Goal: Communication & Community: Answer question/provide support

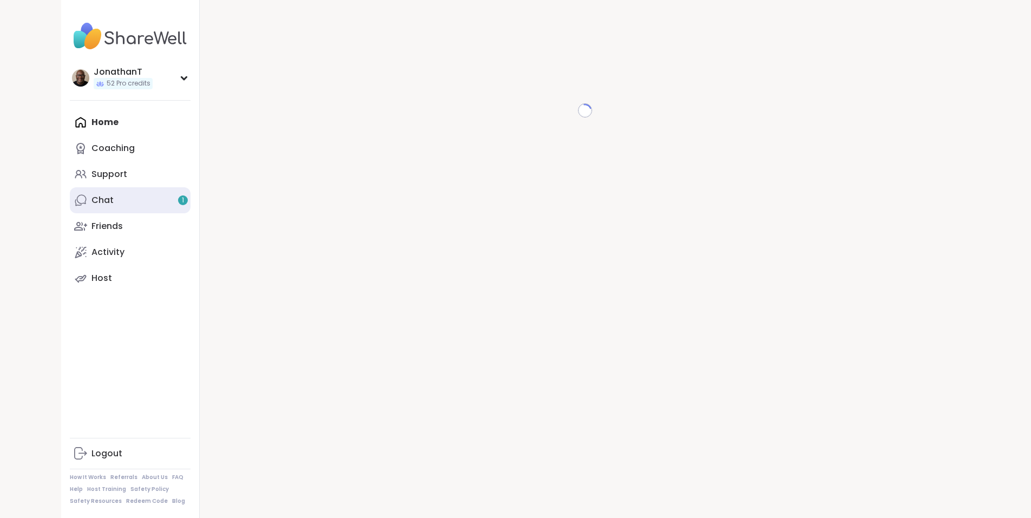
click at [70, 198] on link "Chat 1" at bounding box center [130, 200] width 121 height 26
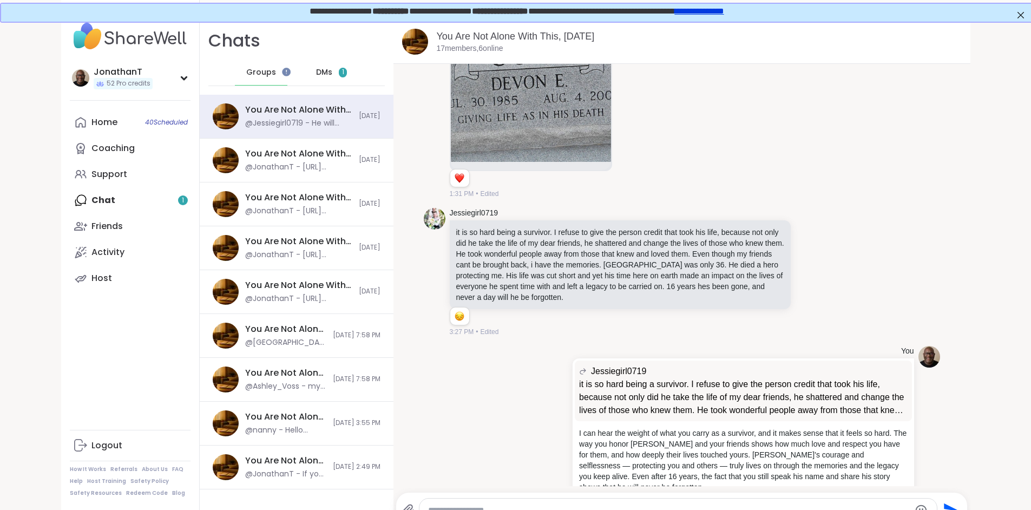
click at [316, 71] on span "DMs" at bounding box center [324, 72] width 16 height 11
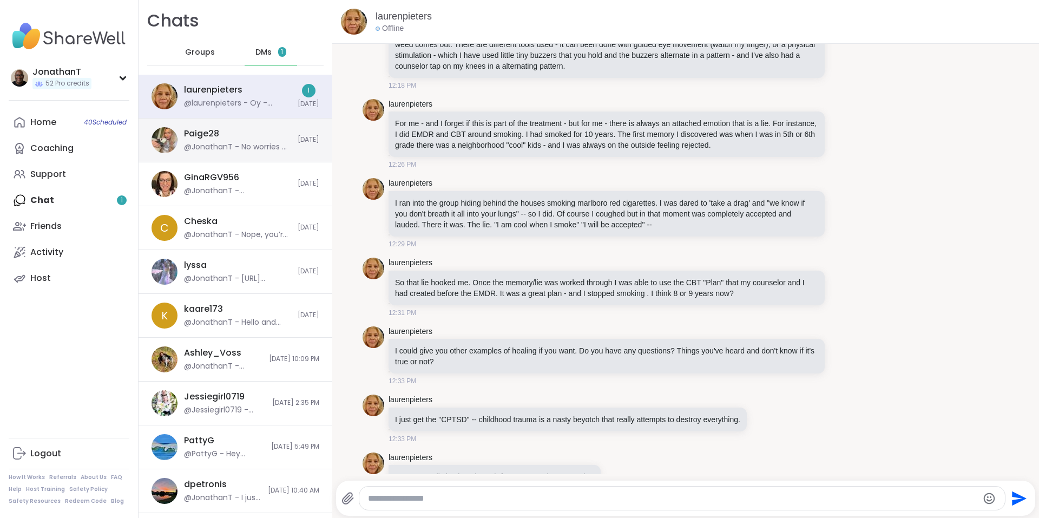
scroll to position [3496, 0]
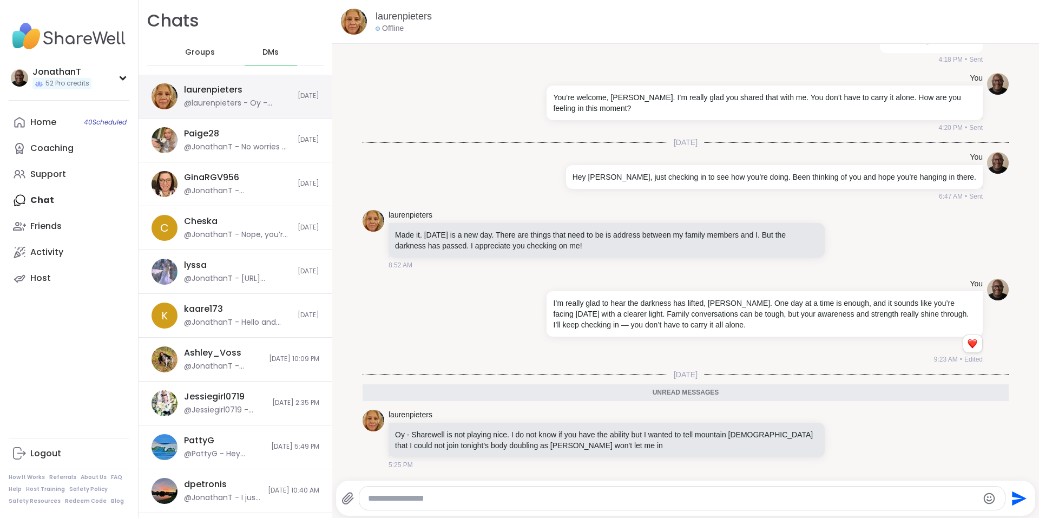
click at [266, 93] on div "laurenpieters @laurenpieters - Oy - Sharewell is not playing nice. I do not kno…" at bounding box center [237, 96] width 107 height 25
click at [827, 439] on div at bounding box center [832, 439] width 10 height 13
click at [201, 50] on span "Groups" at bounding box center [200, 52] width 30 height 11
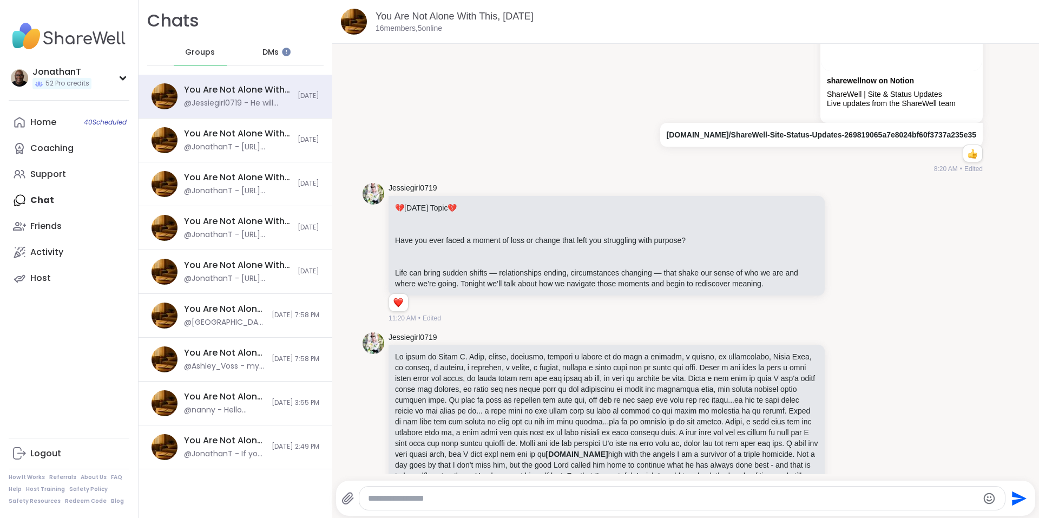
scroll to position [650, 0]
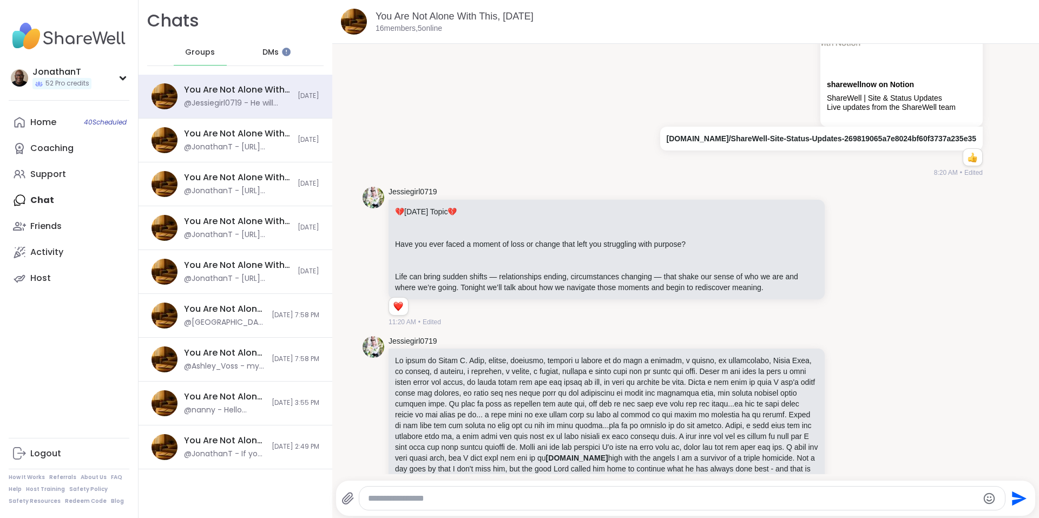
click at [257, 58] on div "DMs" at bounding box center [271, 53] width 53 height 26
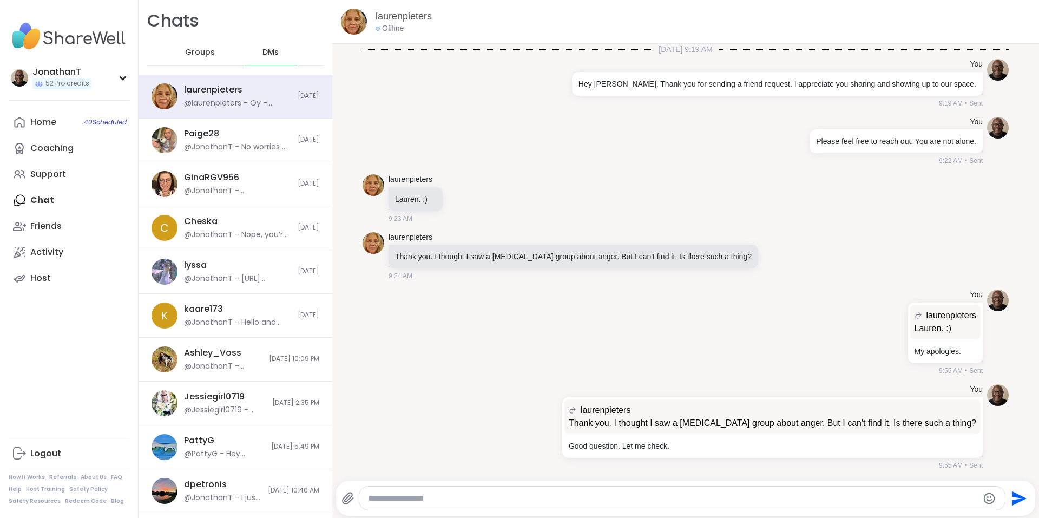
scroll to position [3460, 0]
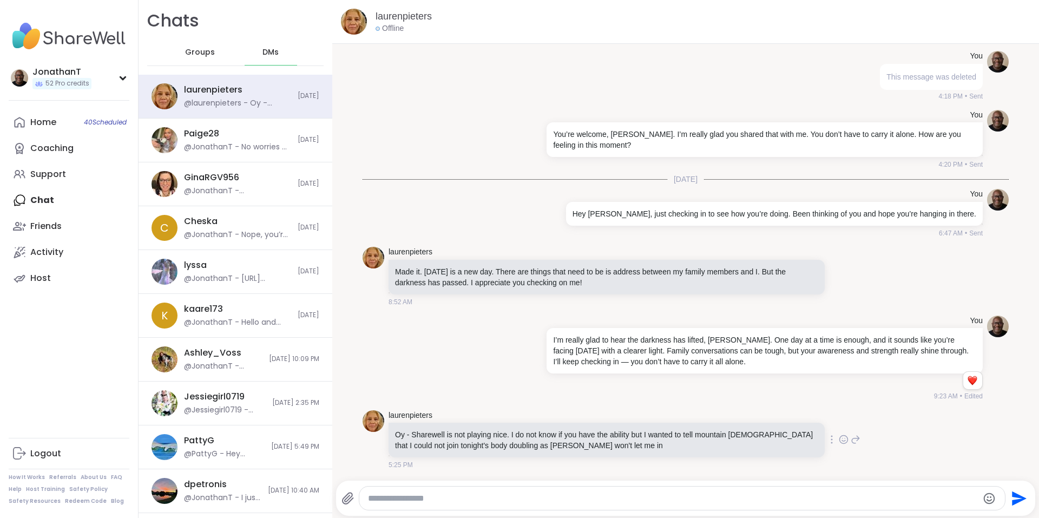
click at [831, 442] on icon at bounding box center [832, 439] width 2 height 9
click at [813, 456] on icon at bounding box center [818, 455] width 11 height 11
drag, startPoint x: 436, startPoint y: 418, endPoint x: 389, endPoint y: 420, distance: 47.7
click at [389, 420] on div "laurenpieters" at bounding box center [608, 415] width 438 height 11
copy link "laurenpieters"
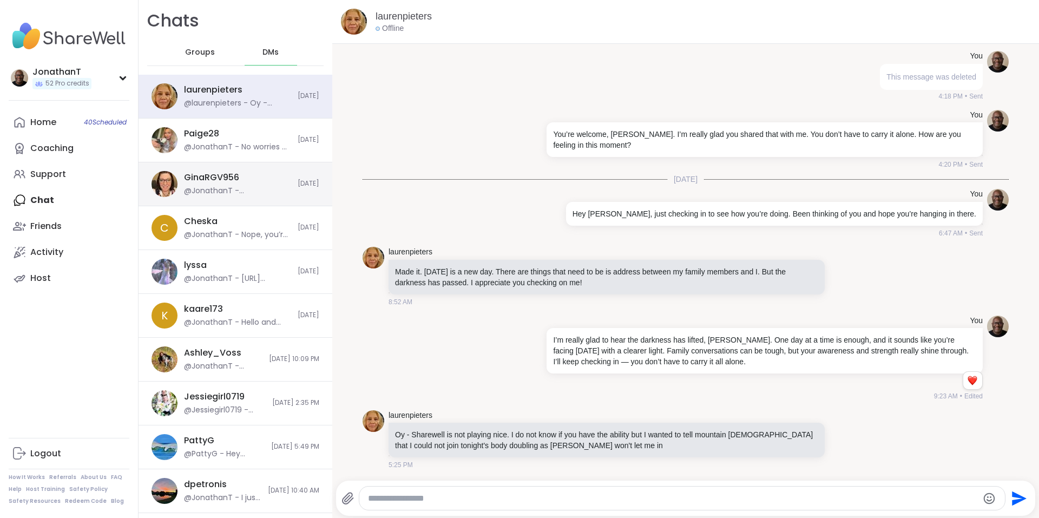
click at [225, 187] on div "@JonathanT - Gina, I’m so sorry to hear that you and your daughter are sick. Pl…" at bounding box center [237, 191] width 107 height 11
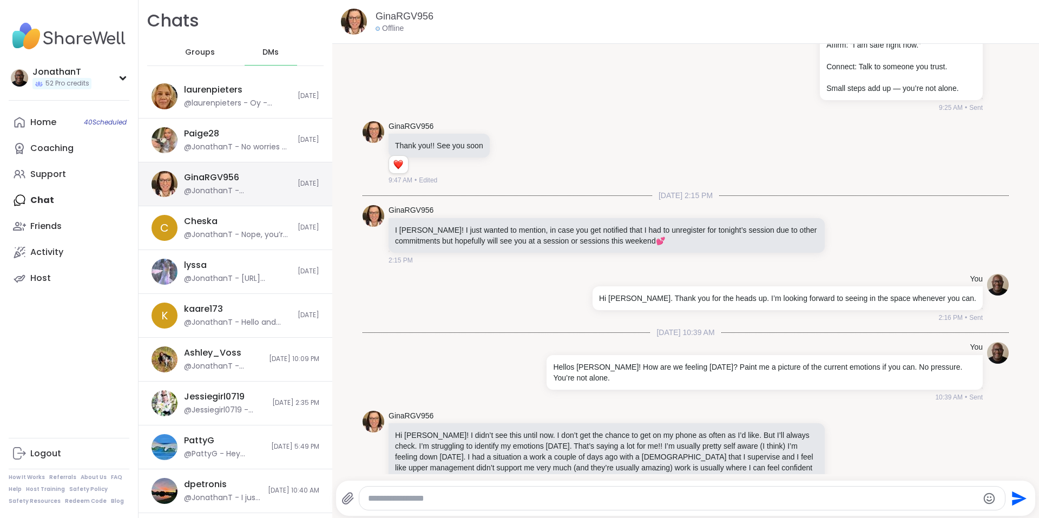
scroll to position [2394, 0]
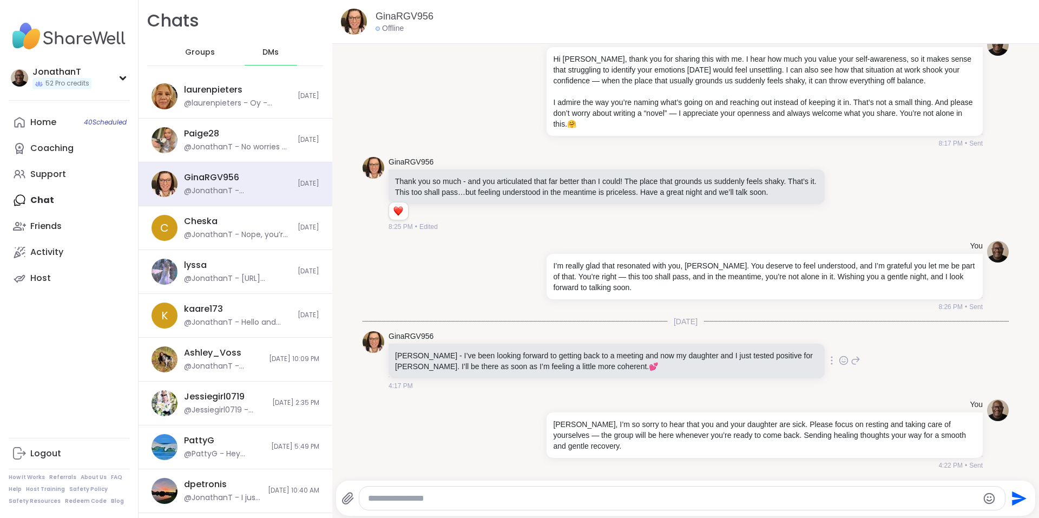
click at [839, 358] on icon at bounding box center [844, 360] width 10 height 11
click at [747, 349] on button "Select Reaction: Heart" at bounding box center [758, 343] width 22 height 22
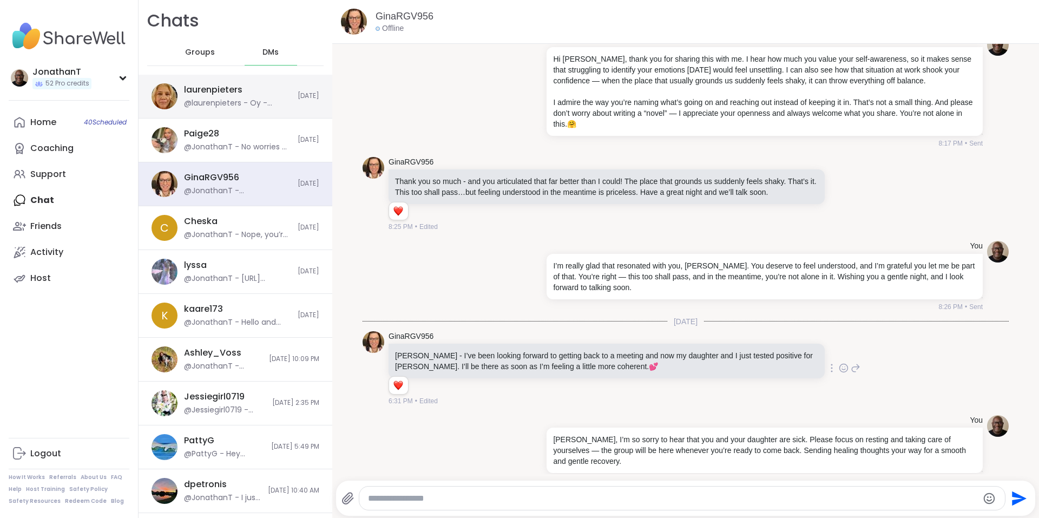
click at [236, 95] on div "laurenpieters" at bounding box center [213, 90] width 58 height 12
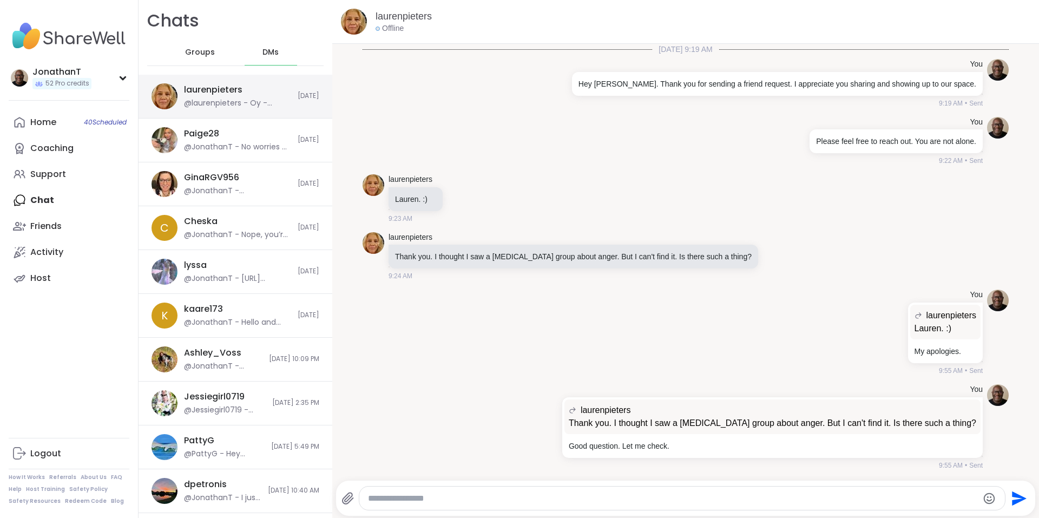
scroll to position [3460, 0]
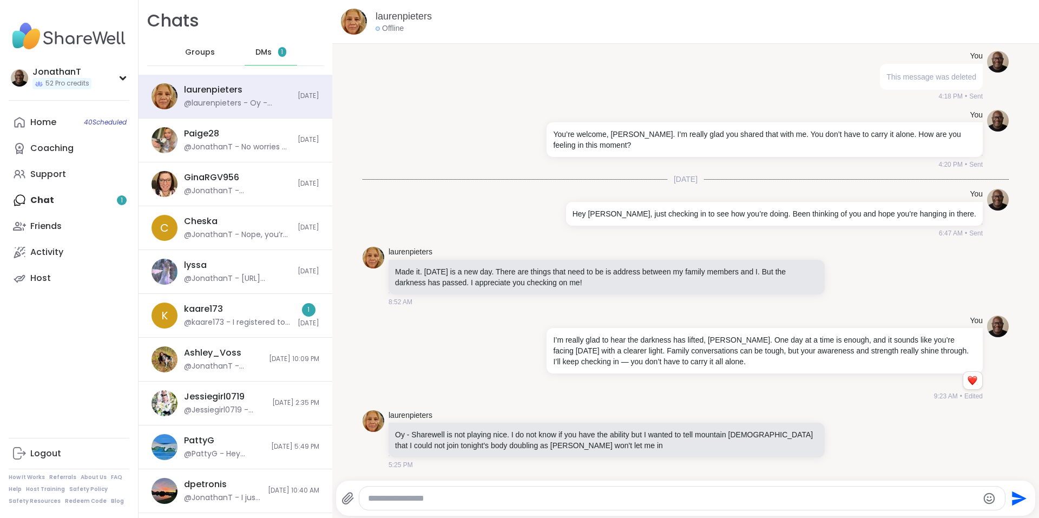
click at [494, 495] on textarea "Type your message" at bounding box center [673, 498] width 610 height 11
paste textarea "**********"
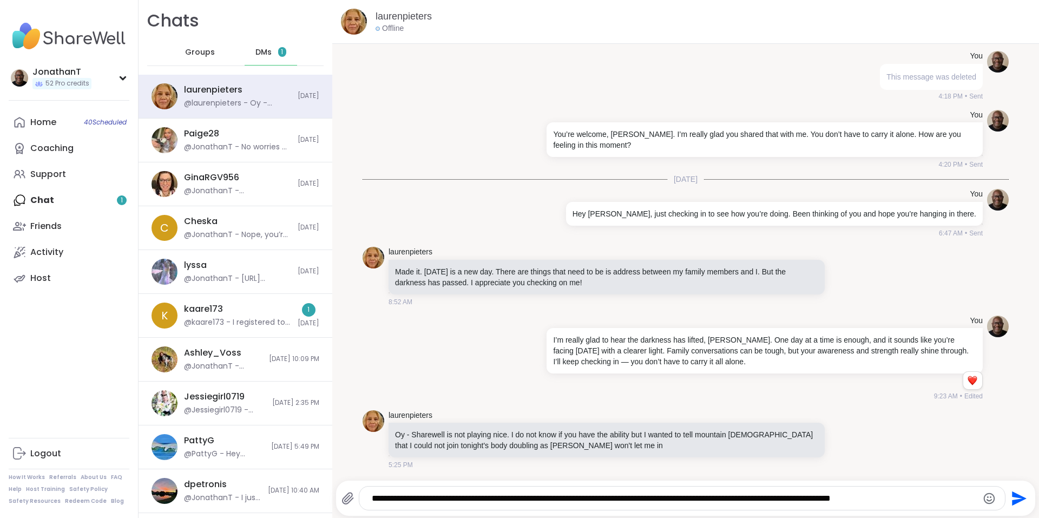
click at [913, 495] on textarea "**********" at bounding box center [673, 498] width 602 height 11
paste textarea "**********"
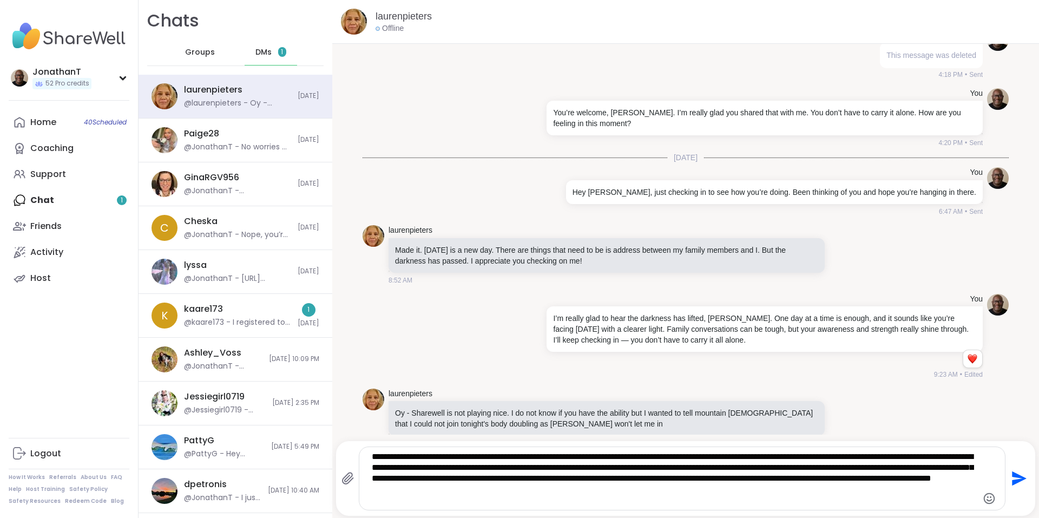
type textarea "**********"
click at [1009, 477] on icon "Send" at bounding box center [1017, 478] width 17 height 17
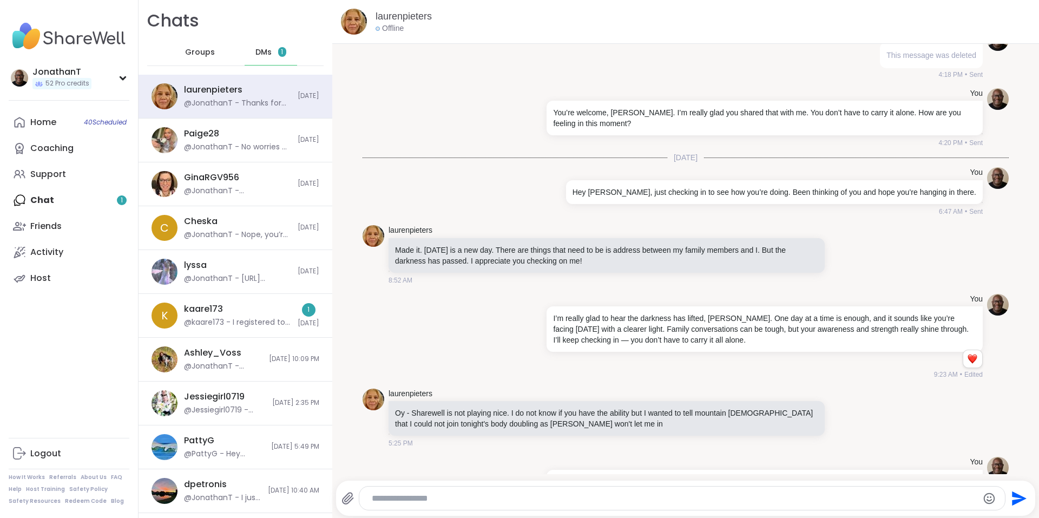
scroll to position [3572, 0]
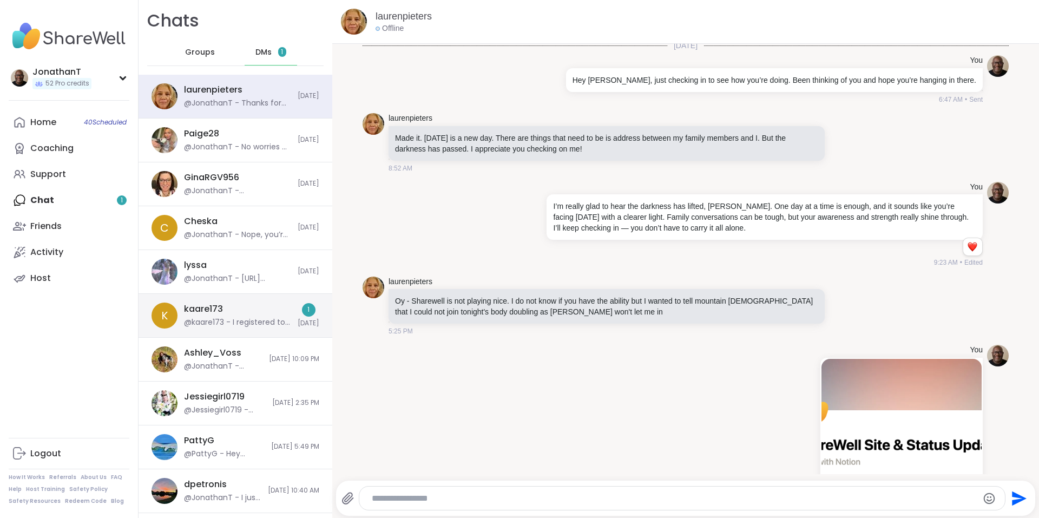
click at [266, 298] on div "k kaare173 @kaare173 - I registered to attend you session tonight at 8pm but i …" at bounding box center [236, 316] width 194 height 44
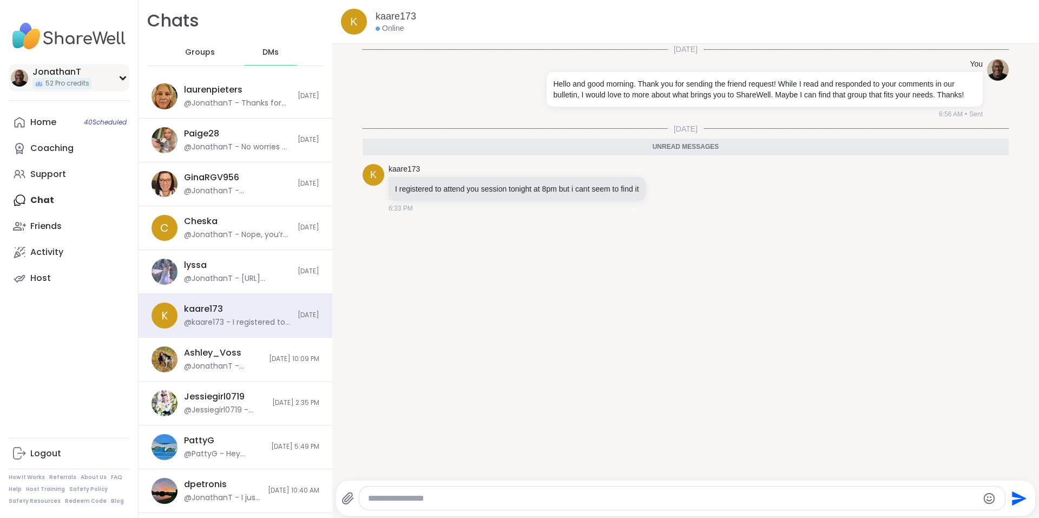
click at [50, 78] on div "JonathanT" at bounding box center [61, 72] width 59 height 12
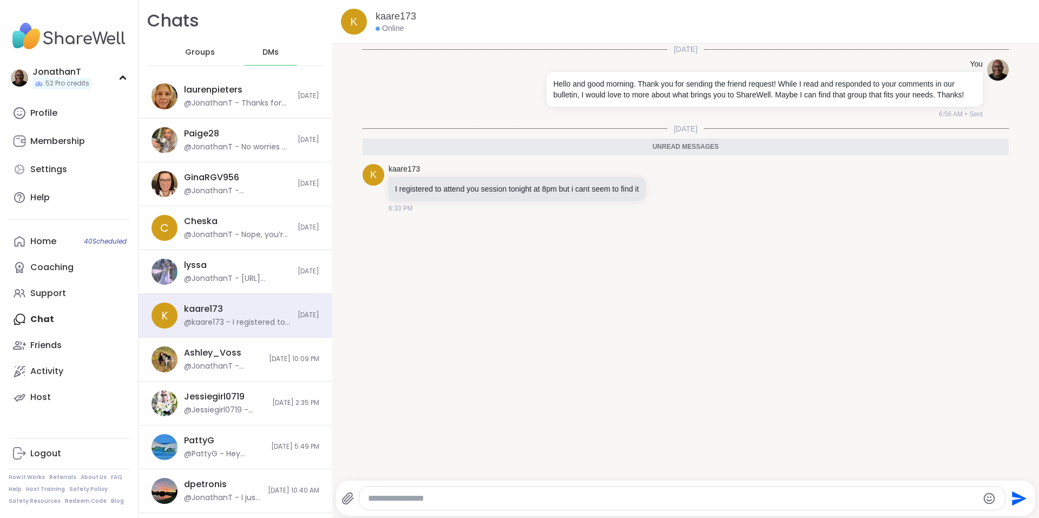
click at [498, 502] on textarea "Type your message" at bounding box center [673, 498] width 610 height 11
paste textarea "**********"
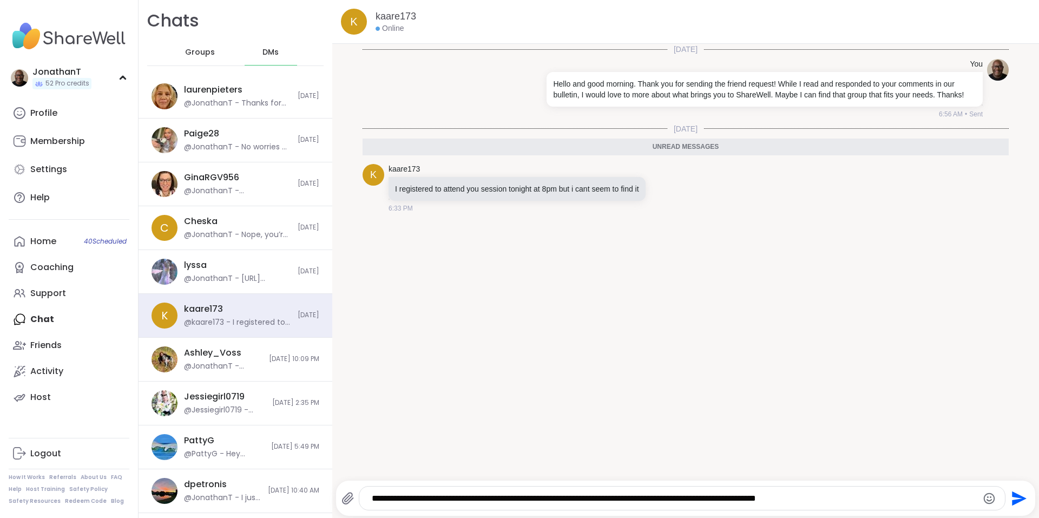
type textarea "**********"
click at [1012, 496] on icon "Send" at bounding box center [1019, 498] width 15 height 15
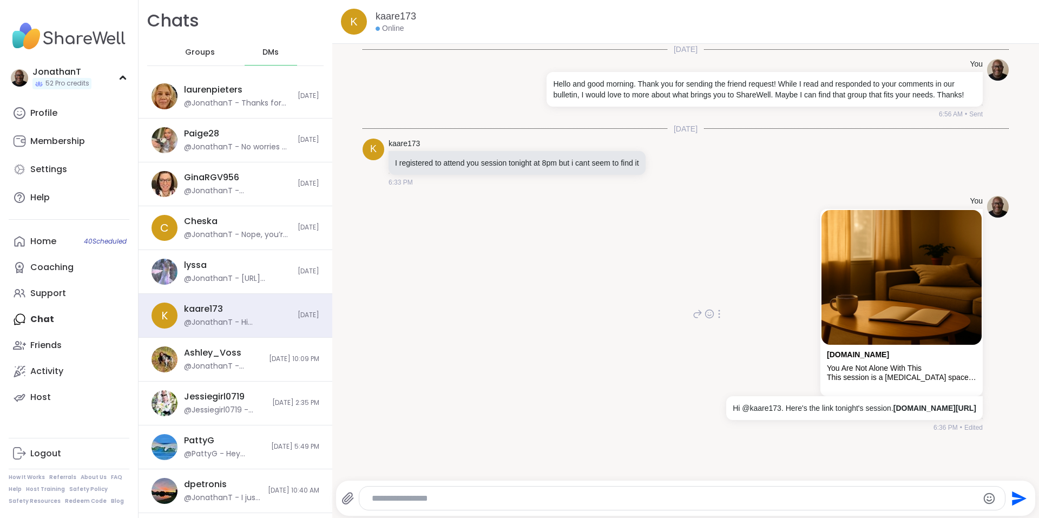
click at [726, 407] on div "Hi @kaare173. Here's the link tonight's session. sharewellnow.com/session/ca52b…" at bounding box center [854, 408] width 257 height 24
click at [714, 320] on div at bounding box center [719, 313] width 10 height 13
click at [727, 335] on icon at bounding box center [732, 329] width 11 height 11
type textarea "**********"
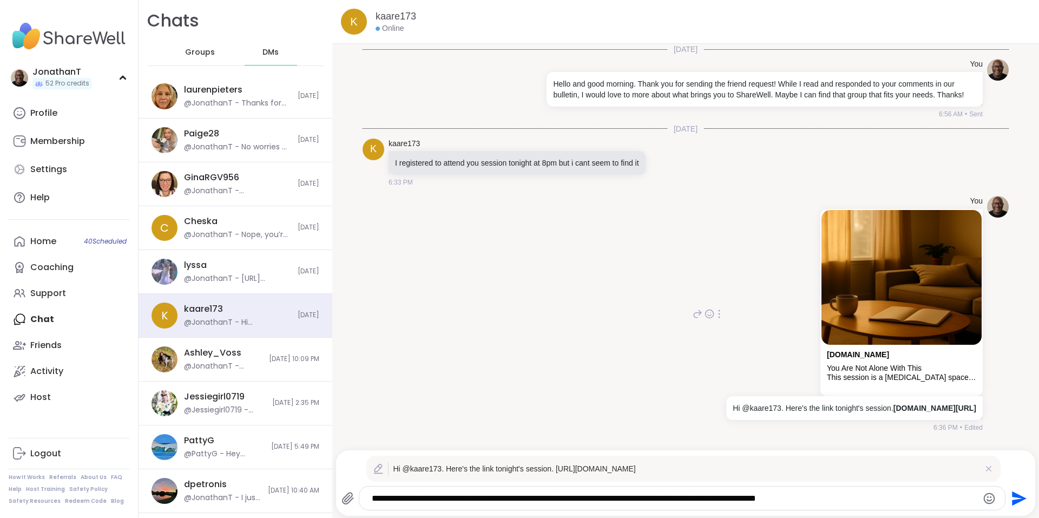
click at [733, 413] on p "Hi @kaare173. Here's the link tonight's session. sharewellnow.com/session/ca52b…" at bounding box center [855, 408] width 244 height 11
click at [714, 320] on div at bounding box center [719, 313] width 10 height 13
click at [727, 335] on icon at bounding box center [732, 329] width 11 height 11
click at [733, 413] on p "Hi @kaare173. Here's the link tonight's session. sharewellnow.com/session/ca52b…" at bounding box center [855, 408] width 244 height 11
drag, startPoint x: 570, startPoint y: 419, endPoint x: 594, endPoint y: 423, distance: 24.6
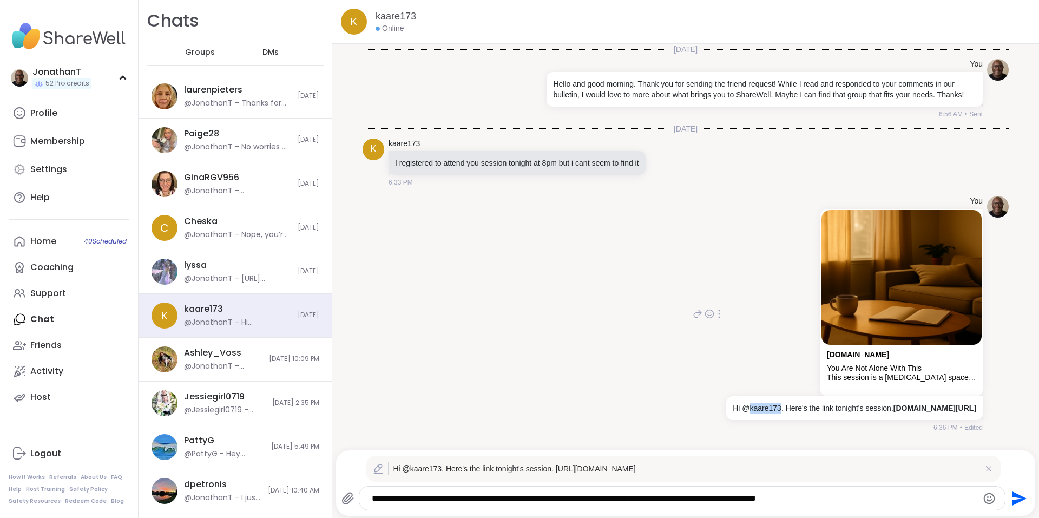
click at [733, 413] on p "Hi @kaare173. Here's the link tonight's session. sharewellnow.com/session/ca52b…" at bounding box center [855, 408] width 244 height 11
click at [724, 346] on div "You sharewellnow.com You Are Not Alone With This This session is a peer support…" at bounding box center [853, 314] width 259 height 236
click at [1012, 497] on icon "Send" at bounding box center [1019, 498] width 15 height 15
click at [1009, 497] on icon "Send" at bounding box center [1017, 498] width 17 height 17
click at [983, 467] on icon at bounding box center [988, 468] width 11 height 11
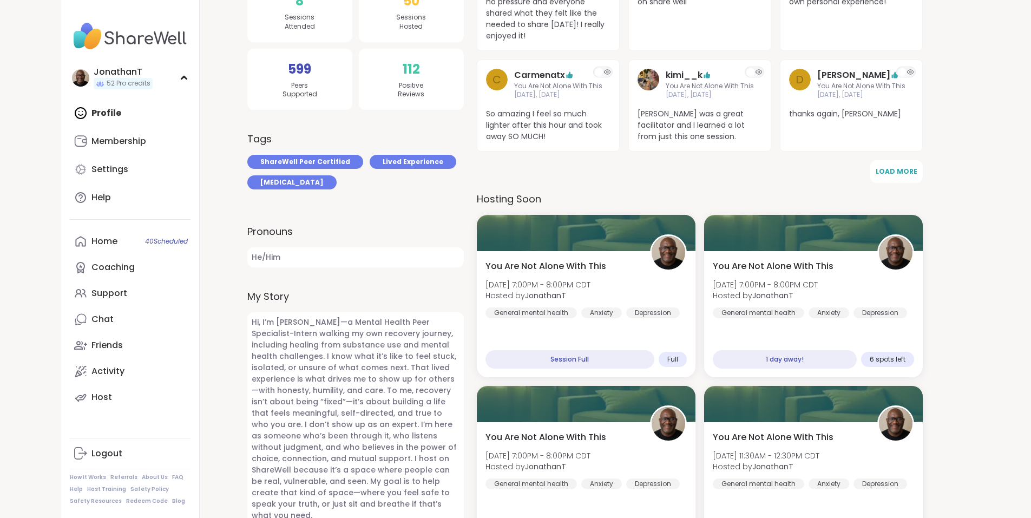
scroll to position [372, 0]
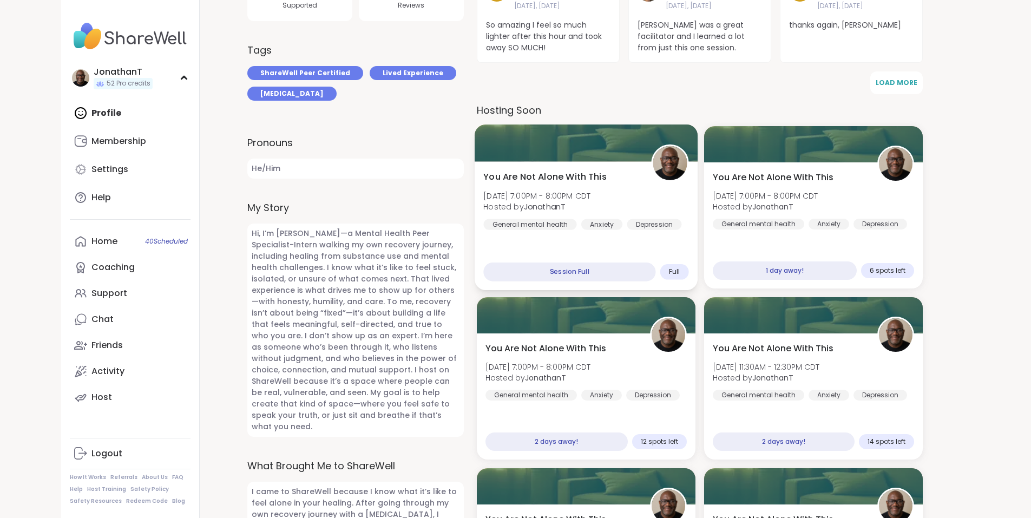
click at [521, 174] on span "You Are Not Alone With This" at bounding box center [544, 176] width 123 height 13
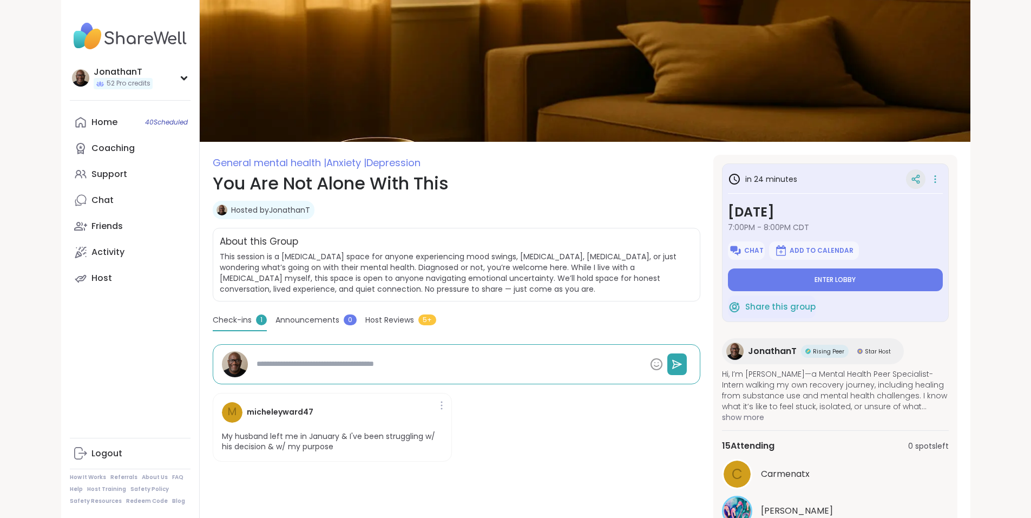
click at [921, 182] on icon at bounding box center [916, 179] width 10 height 10
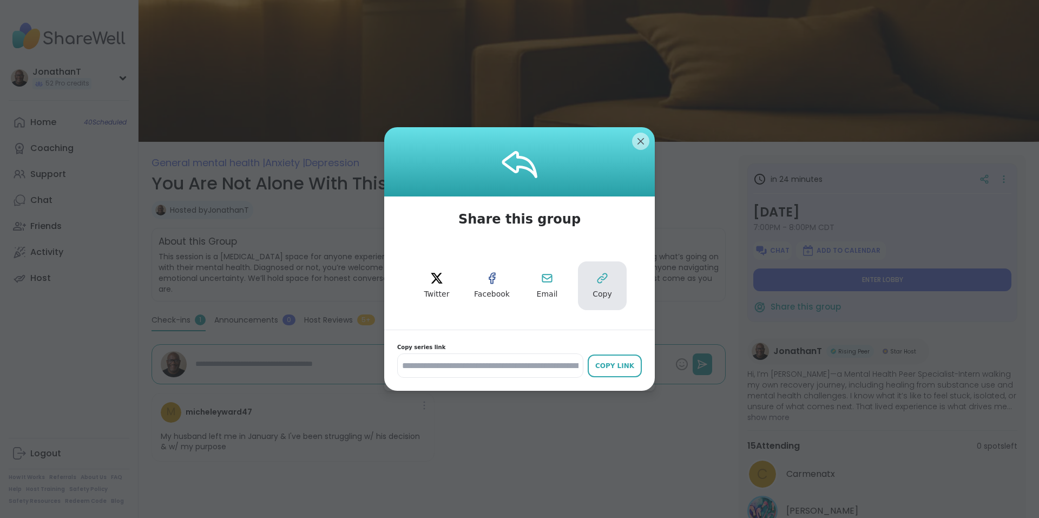
click at [584, 274] on button "Copy" at bounding box center [602, 285] width 49 height 49
type textarea "*"
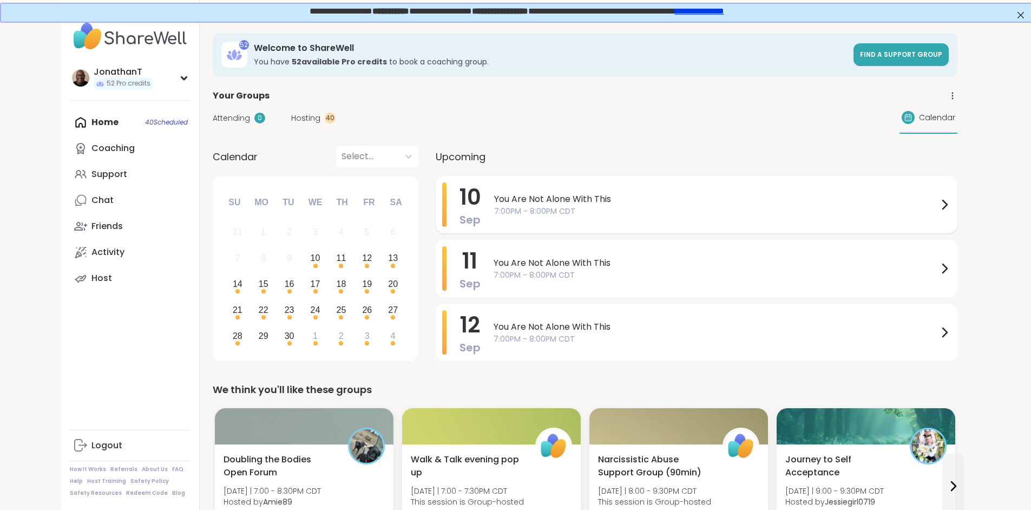
click at [494, 193] on span "You Are Not Alone With This" at bounding box center [716, 199] width 444 height 13
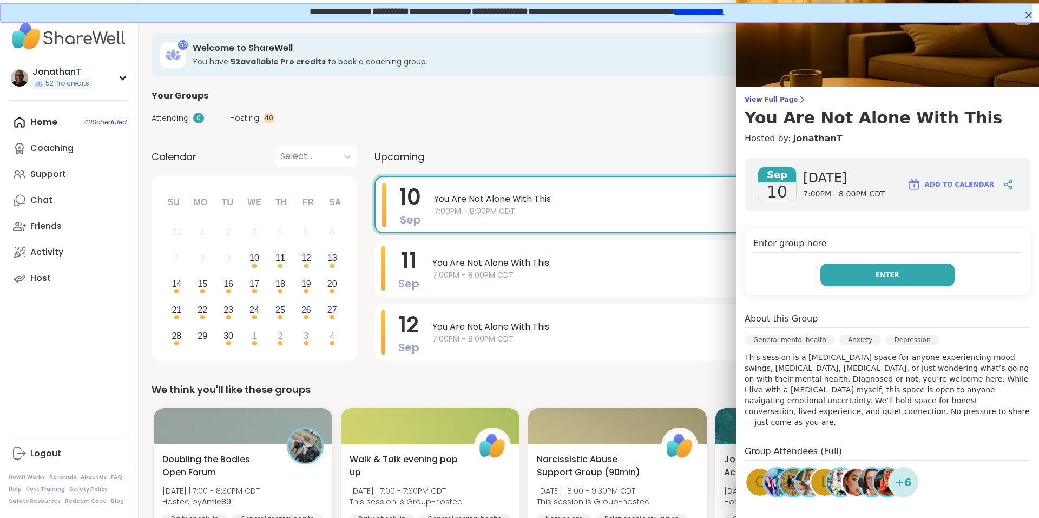
click at [835, 281] on button "Enter" at bounding box center [887, 275] width 134 height 23
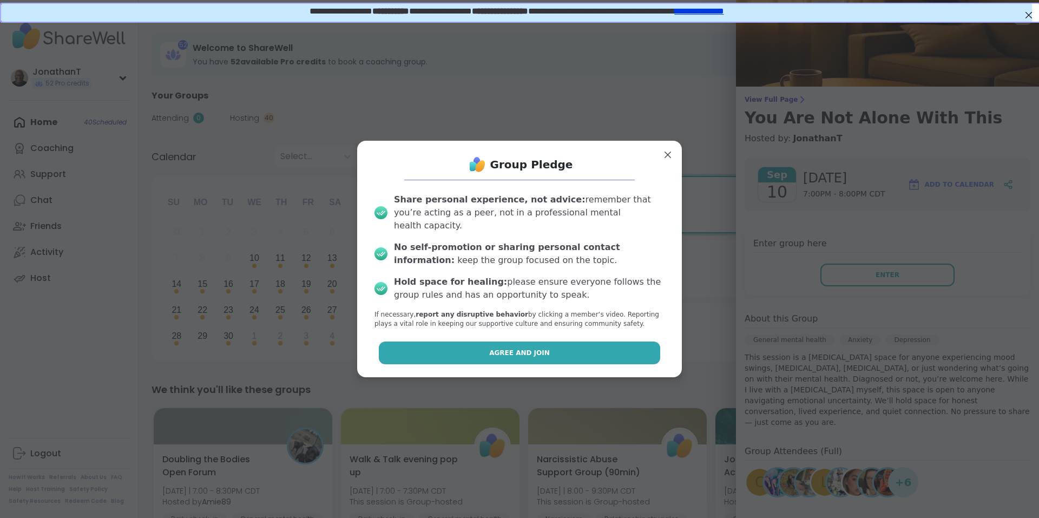
click at [575, 347] on button "Agree and Join" at bounding box center [520, 352] width 282 height 23
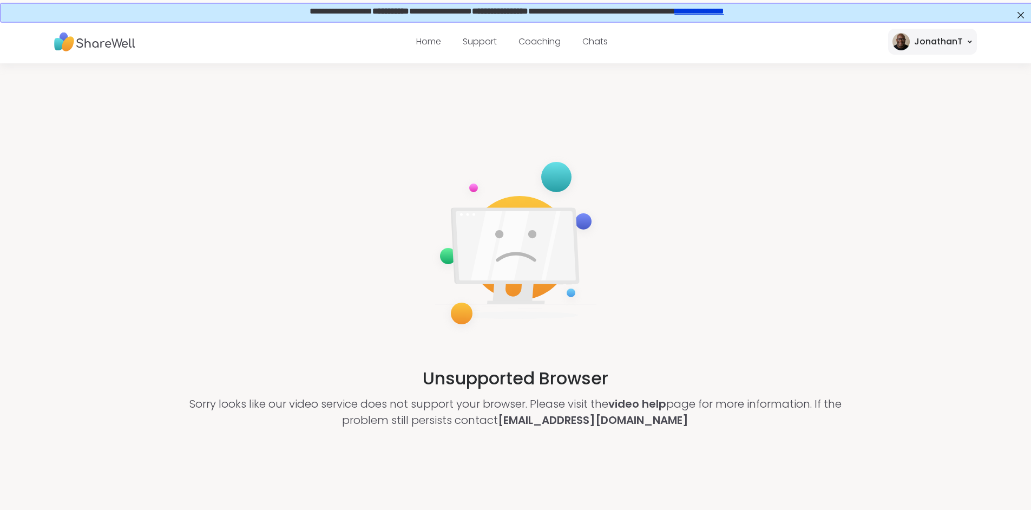
click at [723, 11] on link "**********" at bounding box center [698, 10] width 49 height 8
